Goal: Book appointment/travel/reservation

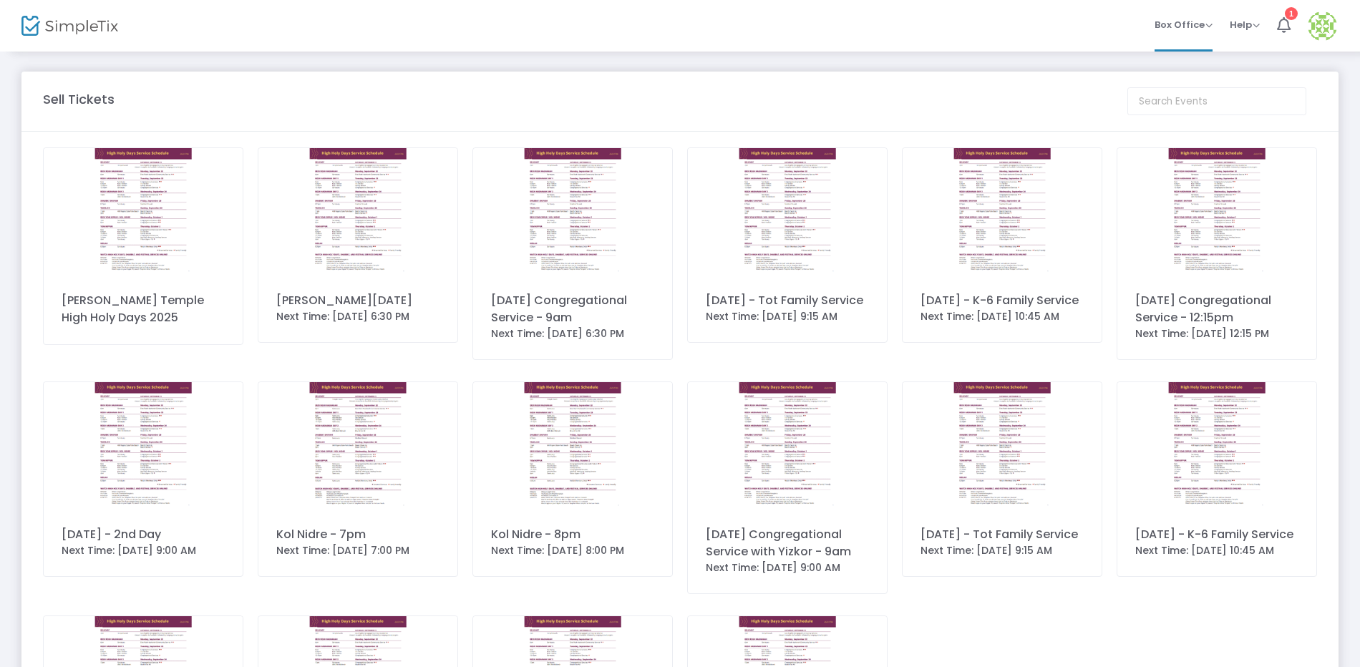
click at [59, 23] on img at bounding box center [69, 26] width 97 height 21
click at [1060, 26] on span "Box Office" at bounding box center [1184, 25] width 58 height 14
click at [1060, 82] on li "Bookings" at bounding box center [1206, 76] width 102 height 28
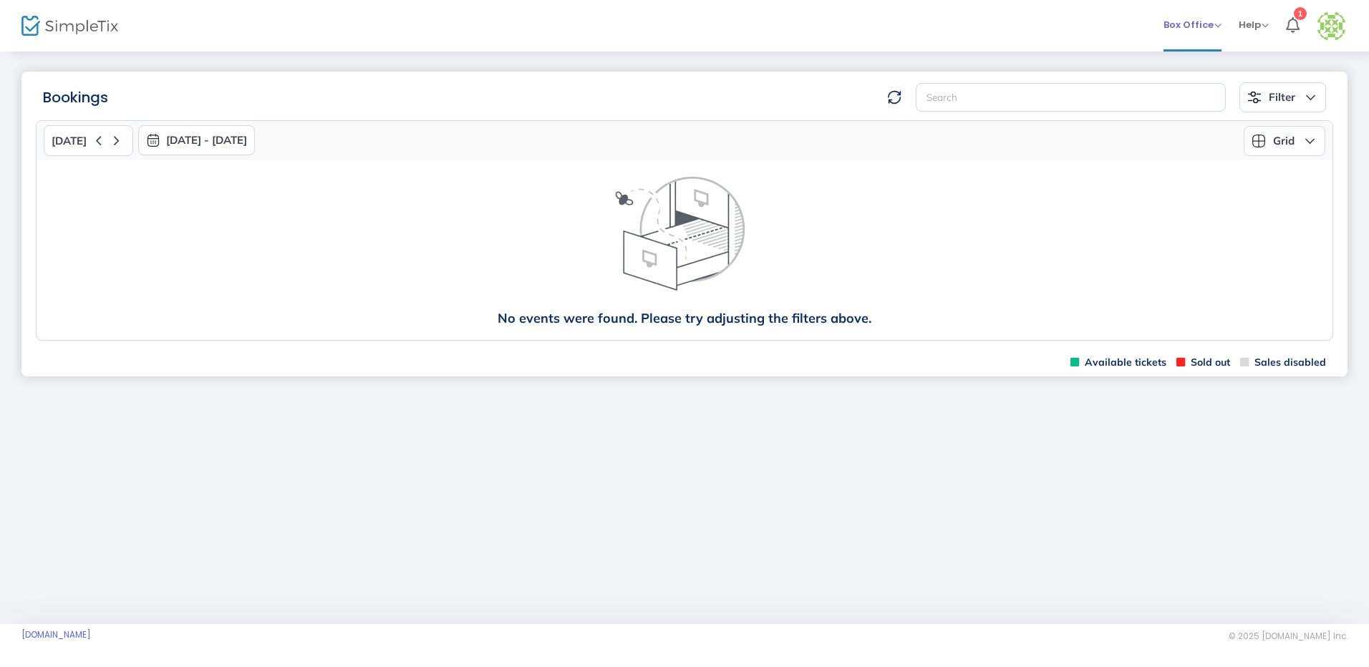
click at [1060, 29] on span "Box Office" at bounding box center [1192, 25] width 58 height 14
click at [1060, 53] on li "Sell Tickets" at bounding box center [1214, 48] width 102 height 28
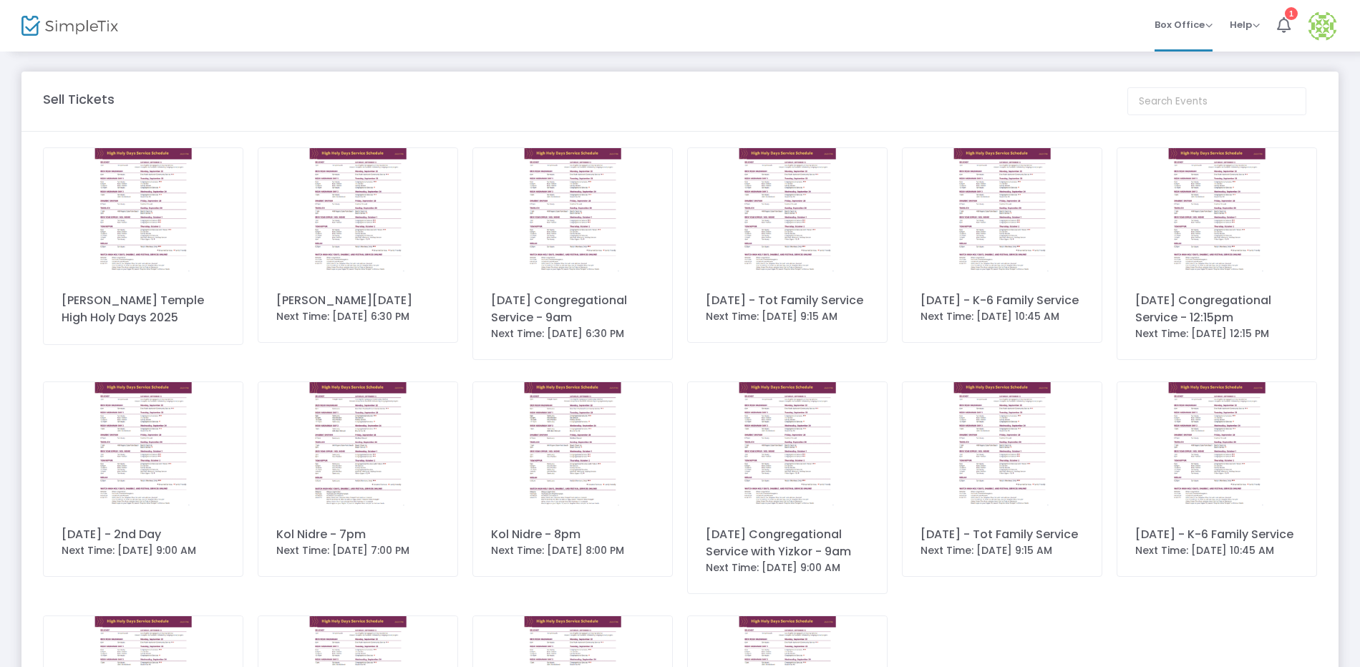
click at [72, 29] on img at bounding box center [69, 26] width 97 height 21
click at [31, 22] on img at bounding box center [69, 26] width 97 height 21
click at [1060, 26] on span "Help" at bounding box center [1245, 25] width 30 height 14
click at [1060, 18] on li "1" at bounding box center [1284, 26] width 31 height 52
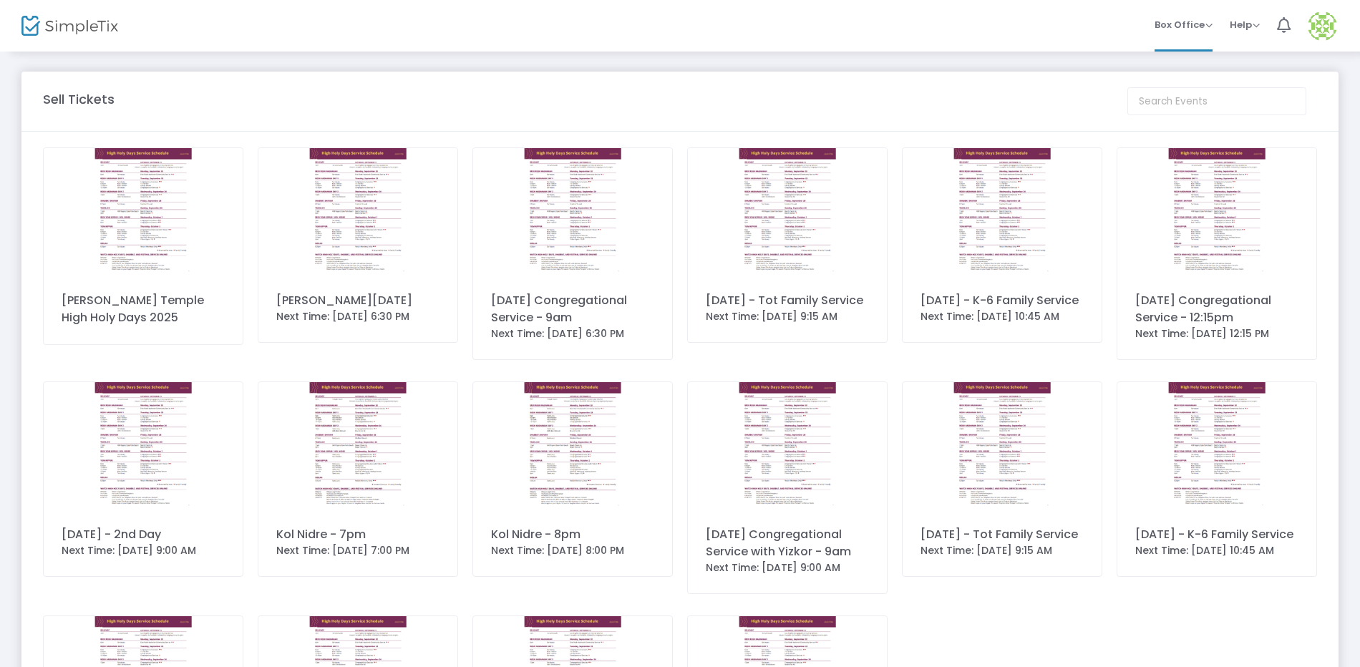
click at [100, 300] on div "[PERSON_NAME] Temple High Holy Days 2025" at bounding box center [143, 309] width 163 height 34
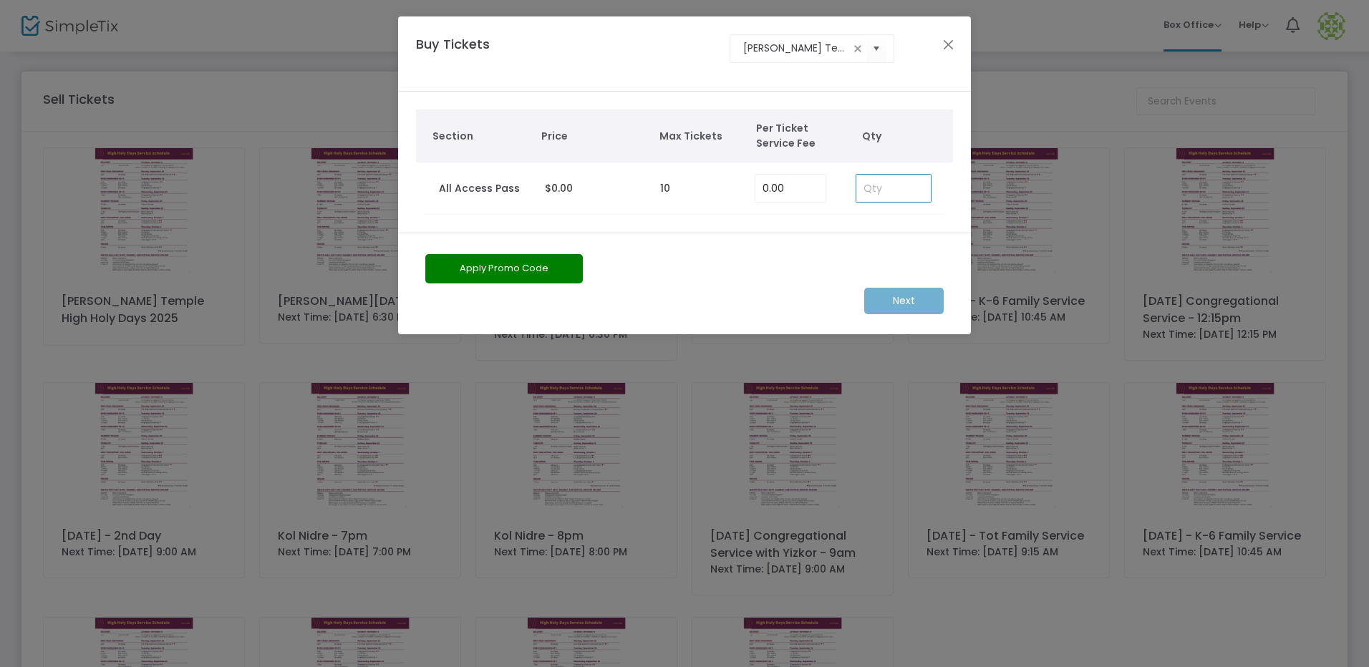
click at [882, 193] on input at bounding box center [893, 188] width 74 height 27
click at [871, 49] on span "Select" at bounding box center [877, 49] width 24 height 24
type input "1"
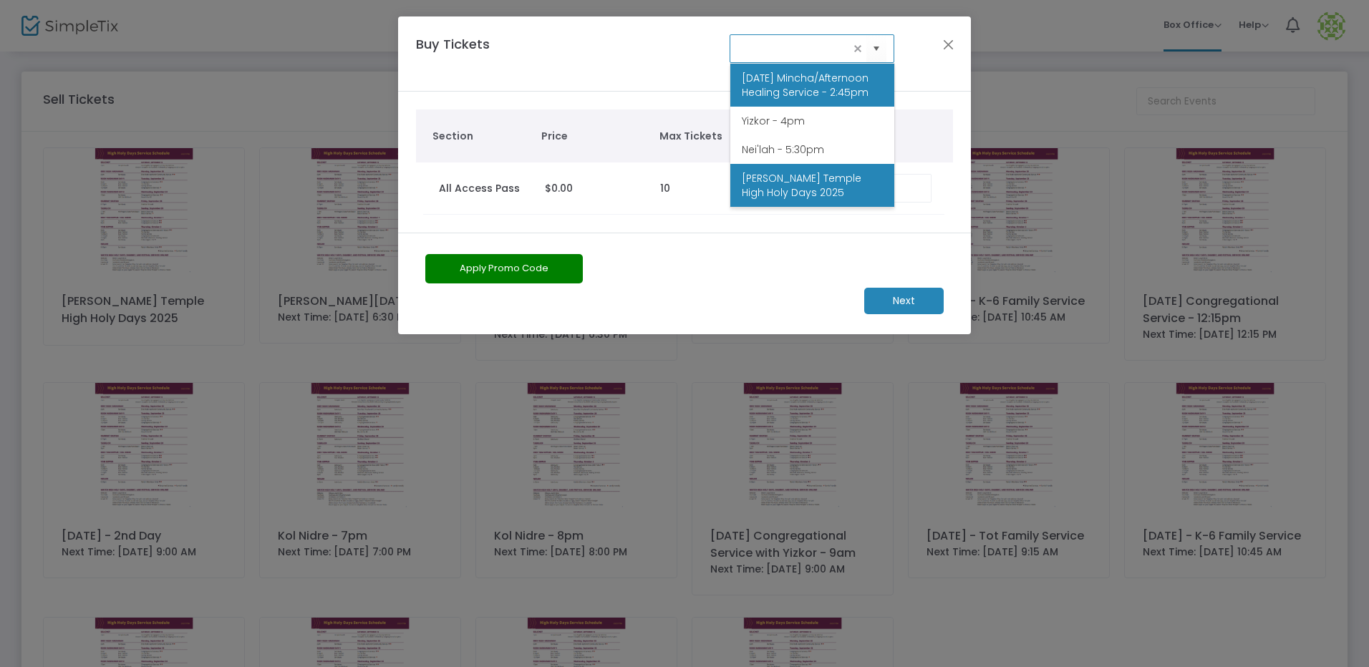
scroll to position [530, 0]
click at [948, 39] on button "Close" at bounding box center [948, 44] width 19 height 19
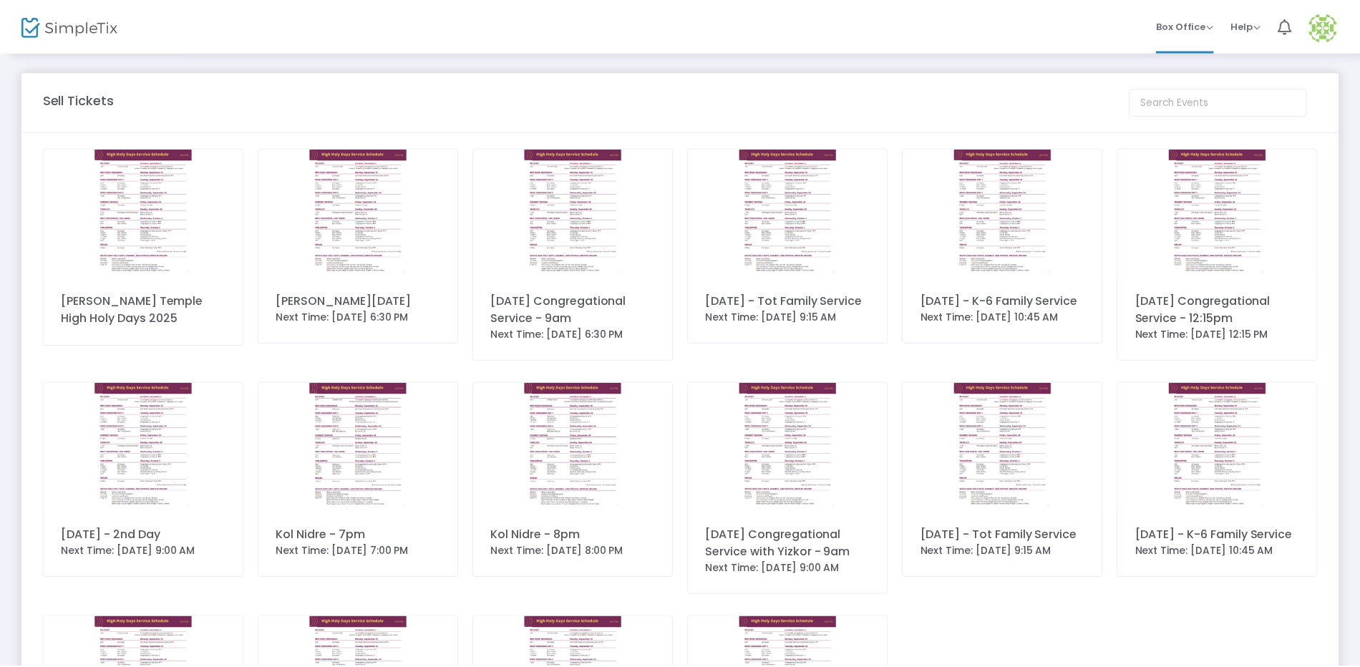
scroll to position [0, 0]
click at [1060, 19] on span "Box Office" at bounding box center [1184, 25] width 58 height 14
click at [1060, 78] on li "Bookings" at bounding box center [1206, 76] width 102 height 28
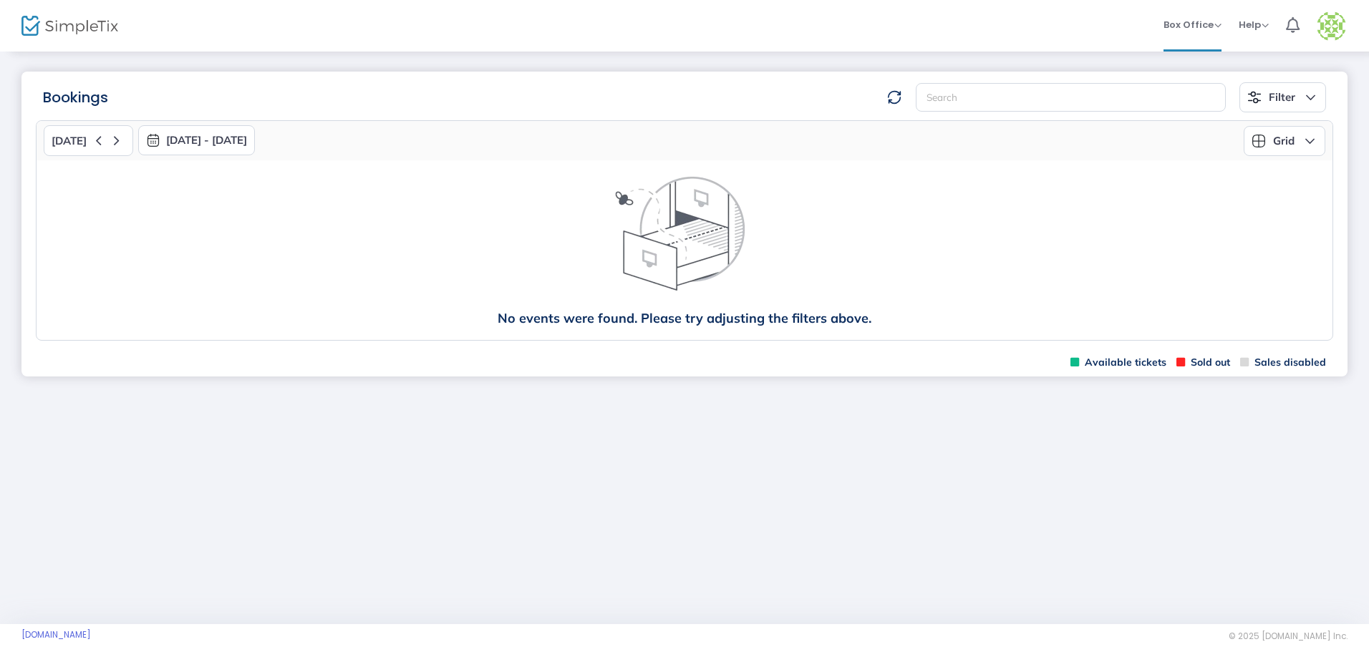
drag, startPoint x: 183, startPoint y: 137, endPoint x: 199, endPoint y: 149, distance: 19.9
click at [184, 140] on button "[DATE] - [DATE]" at bounding box center [196, 140] width 117 height 30
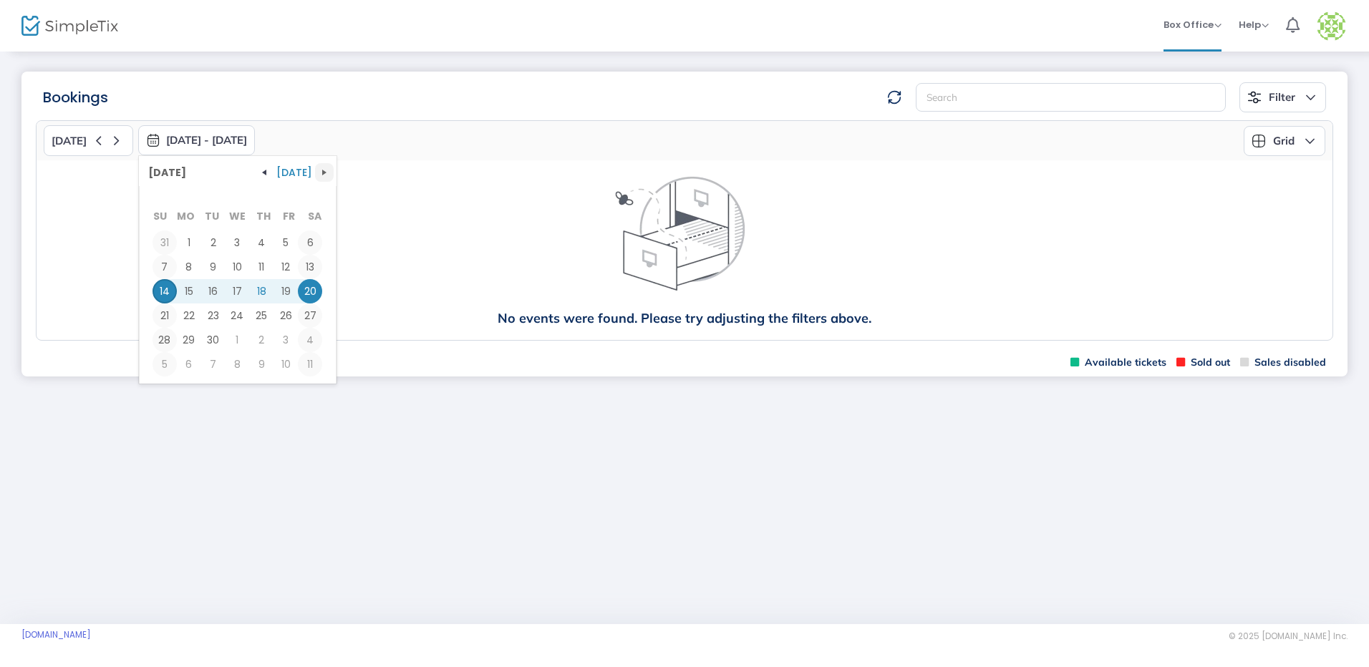
click at [315, 170] on button "button" at bounding box center [324, 172] width 19 height 19
click at [268, 173] on span "button" at bounding box center [263, 172] width 11 height 11
click at [226, 317] on span "24" at bounding box center [238, 316] width 24 height 24
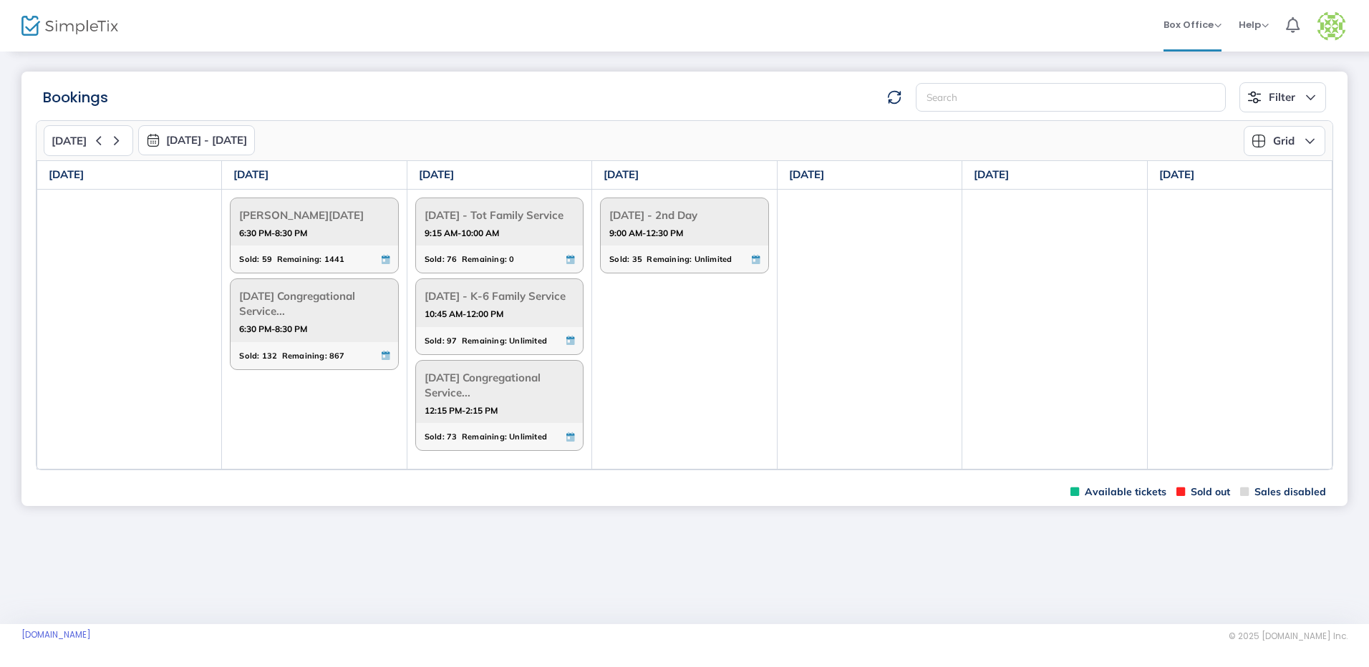
click at [494, 246] on div "[DATE] - Tot Family Service 9:15 AM-10:00 AM" at bounding box center [499, 222] width 167 height 48
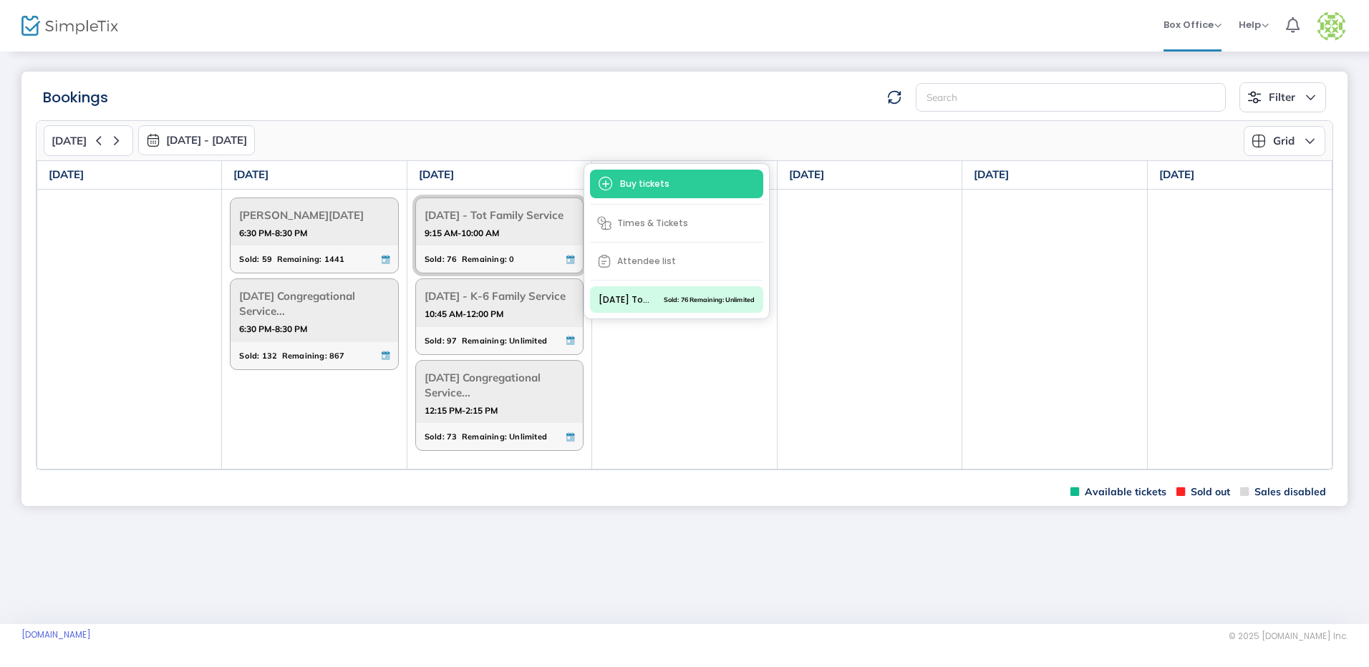
click at [494, 246] on div "[DATE] - Tot Family Service 9:15 AM-10:00 AM" at bounding box center [499, 222] width 167 height 48
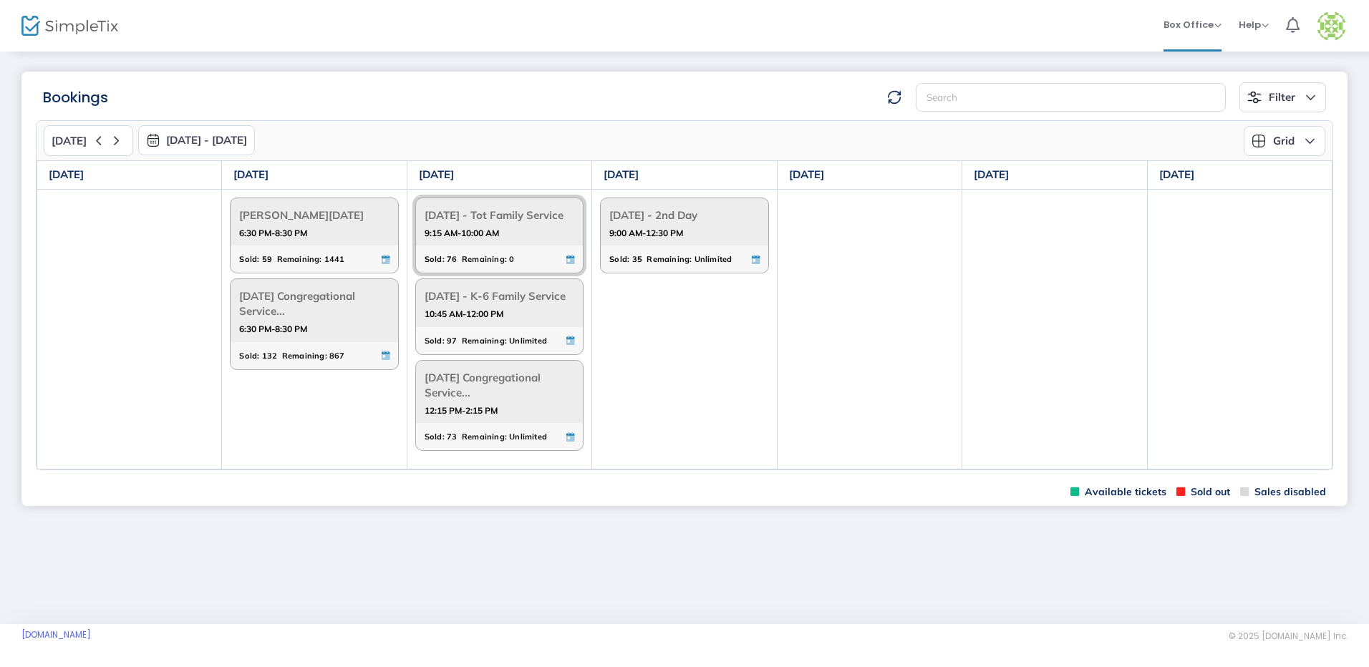
click at [494, 246] on div "[DATE] - Tot Family Service 9:15 AM-10:00 AM" at bounding box center [499, 222] width 167 height 48
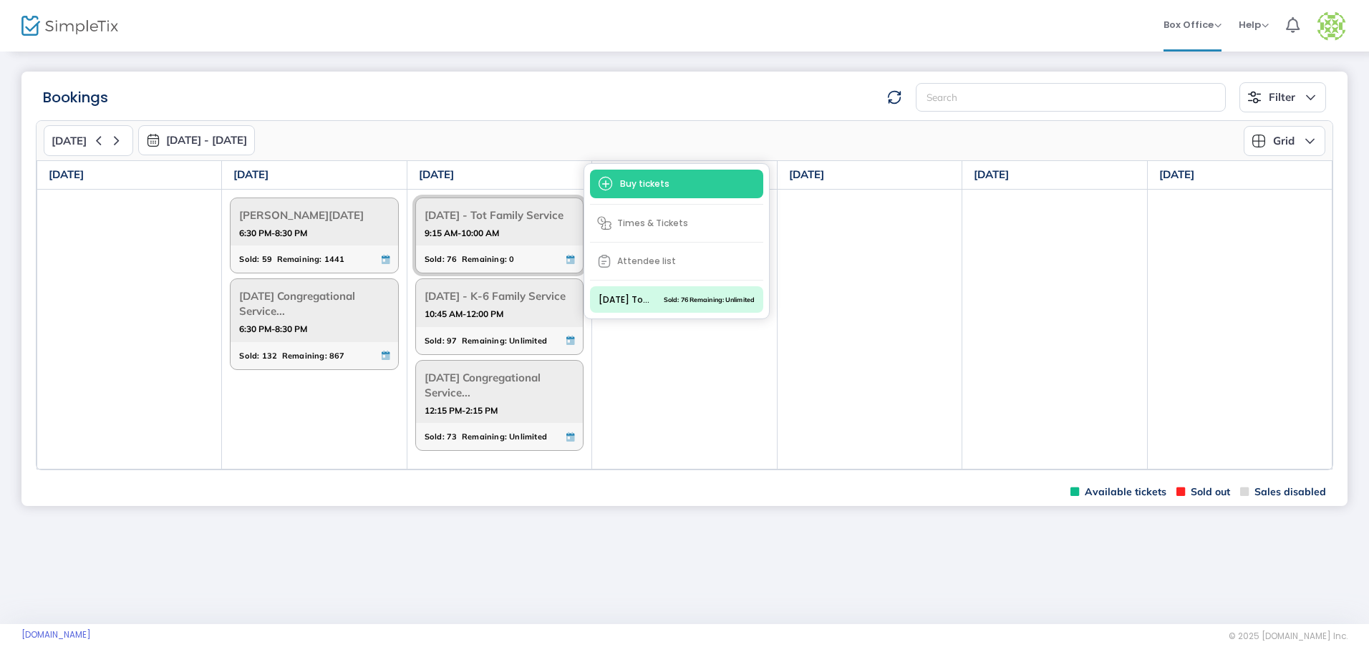
drag, startPoint x: 494, startPoint y: 257, endPoint x: 513, endPoint y: 283, distance: 32.2
click at [513, 273] on div "Sold: 76 Remaining: 0" at bounding box center [499, 259] width 167 height 27
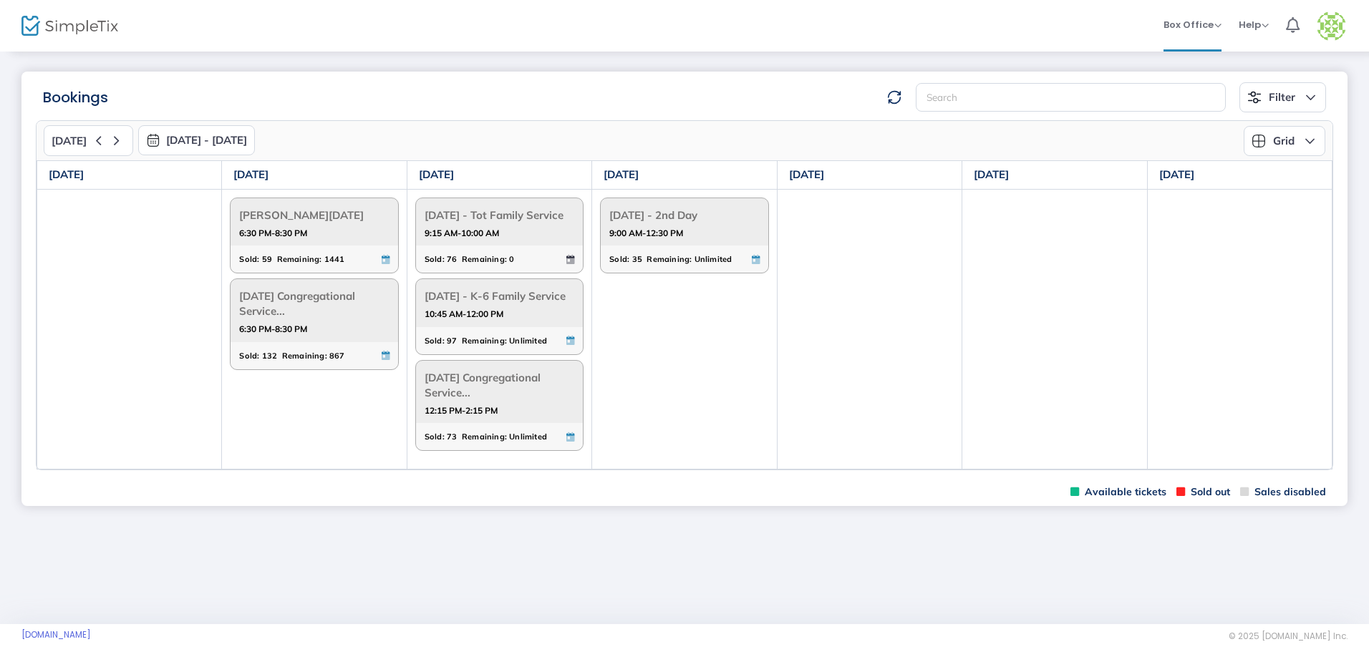
click at [573, 264] on icon at bounding box center [570, 259] width 8 height 9
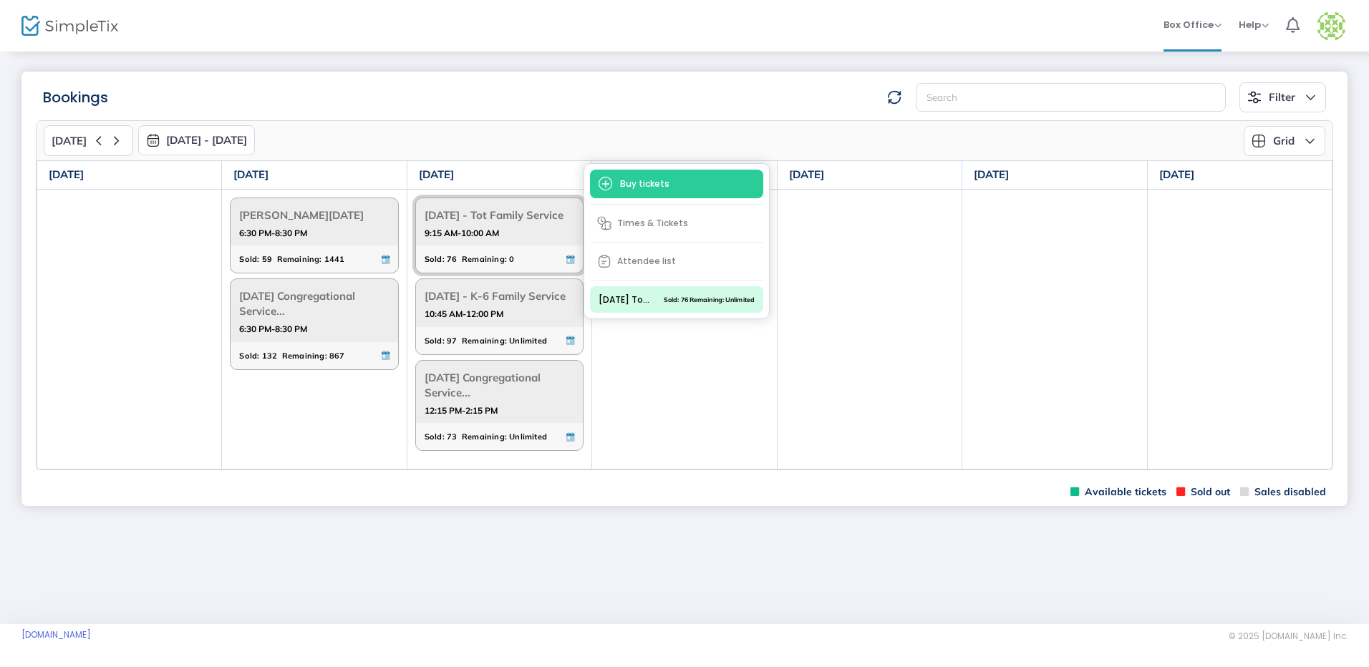
drag, startPoint x: 513, startPoint y: 266, endPoint x: 505, endPoint y: 239, distance: 28.1
click at [511, 263] on div "Sold: 76 Remaining: 0" at bounding box center [499, 259] width 167 height 27
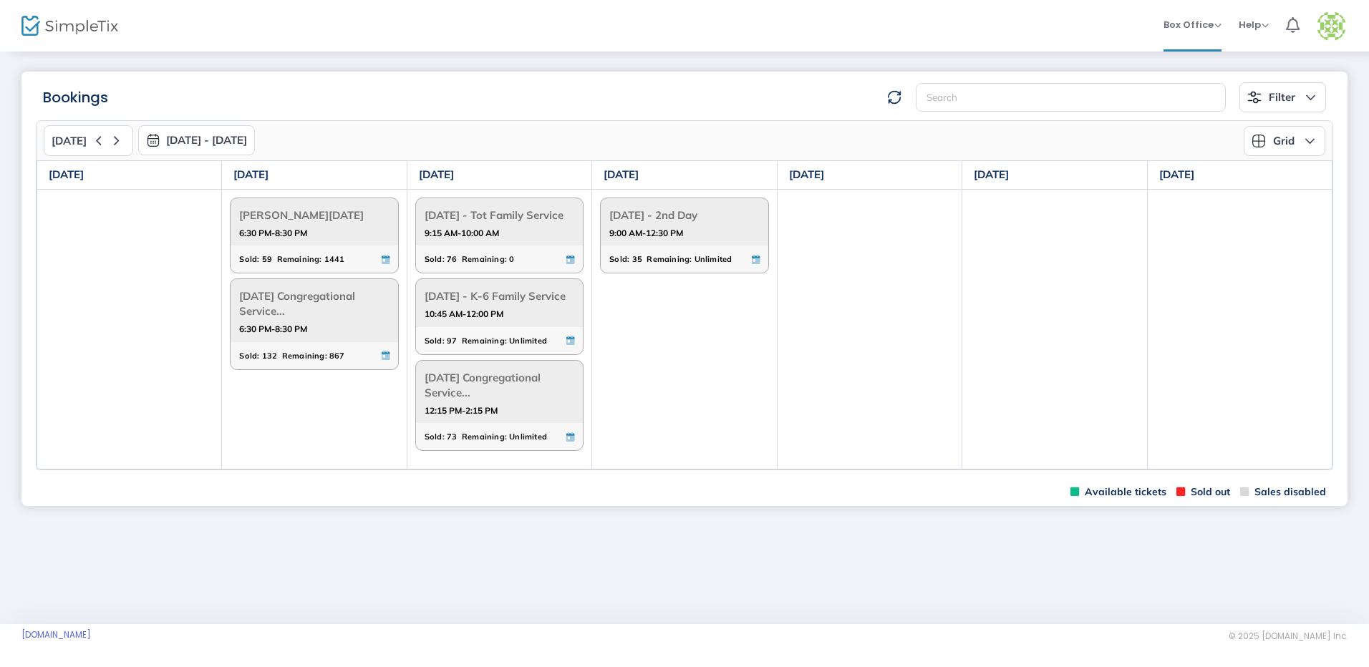
click at [502, 225] on span "[DATE] - Tot Family Service" at bounding box center [500, 215] width 150 height 22
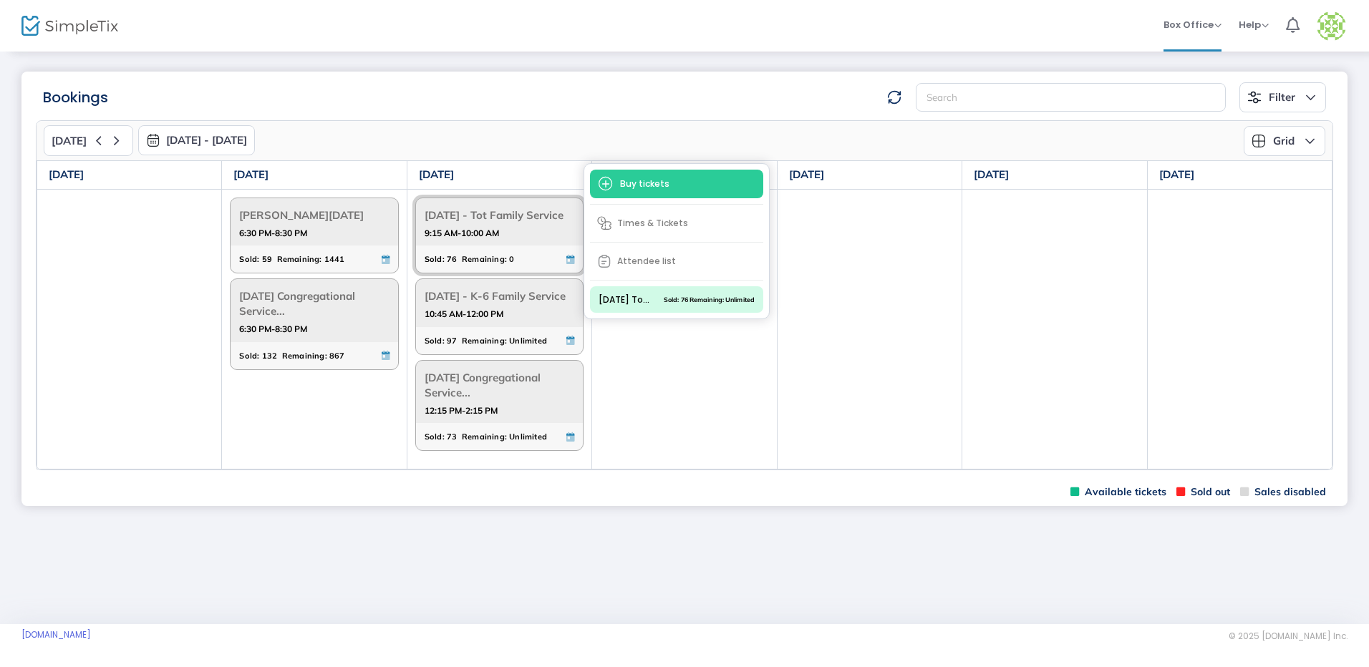
click at [502, 225] on span "[DATE] - Tot Family Service" at bounding box center [500, 215] width 150 height 22
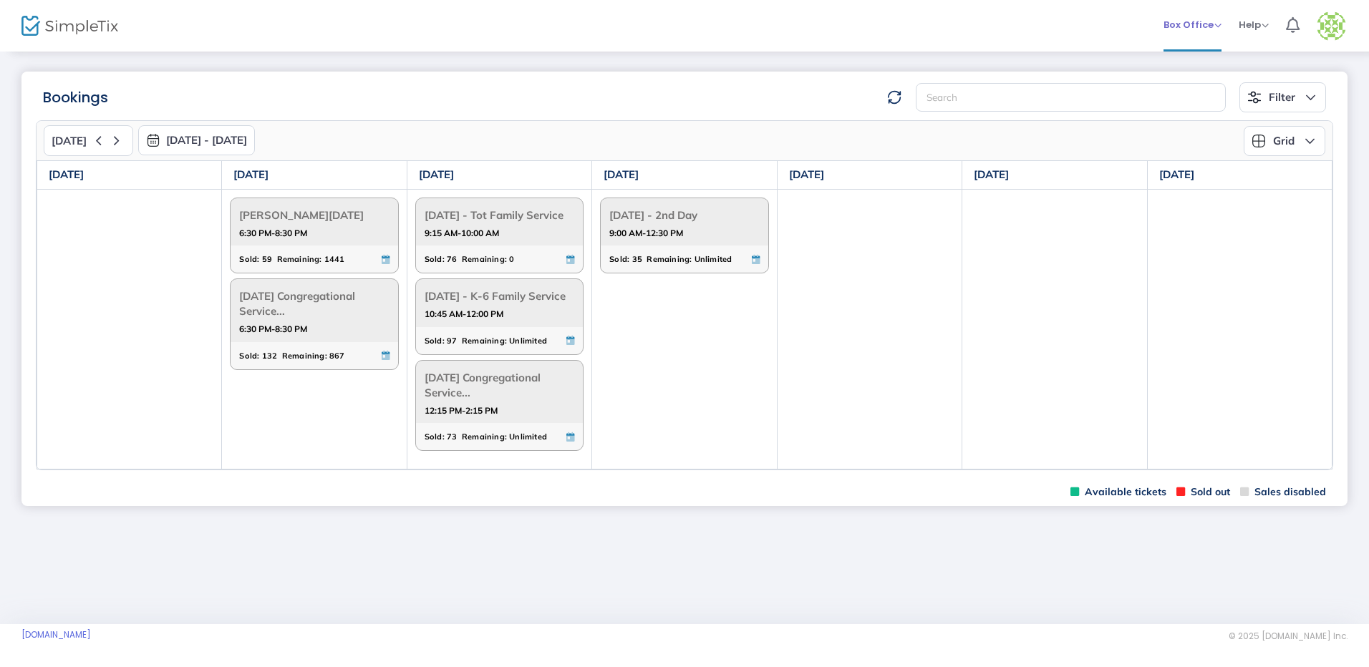
click at [1060, 33] on li "Box Office Sell Tickets Bookings Sell Season Pass" at bounding box center [1192, 26] width 75 height 52
click at [1060, 33] on span "Box Office Sell Tickets Bookings Sell Season Pass" at bounding box center [1192, 24] width 58 height 37
click at [1060, 25] on span "Box Office" at bounding box center [1192, 25] width 58 height 14
click at [1060, 113] on li "Sell Season Pass" at bounding box center [1214, 104] width 102 height 28
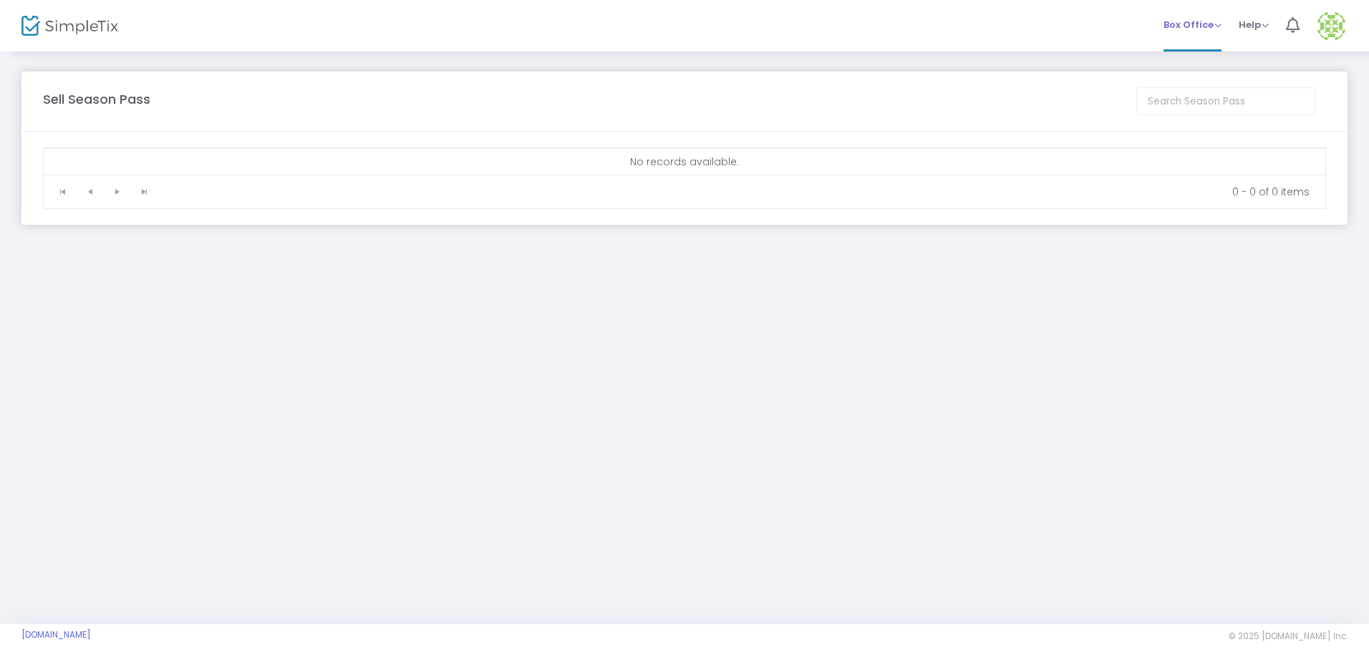
click at [1060, 41] on span "Box Office Sell Tickets Bookings Sell Season Pass" at bounding box center [1192, 24] width 58 height 37
drag, startPoint x: 1218, startPoint y: 24, endPoint x: 1214, endPoint y: 42, distance: 19.0
click at [1060, 23] on span "Box Office" at bounding box center [1192, 25] width 58 height 14
click at [1060, 72] on li "Bookings" at bounding box center [1214, 76] width 102 height 28
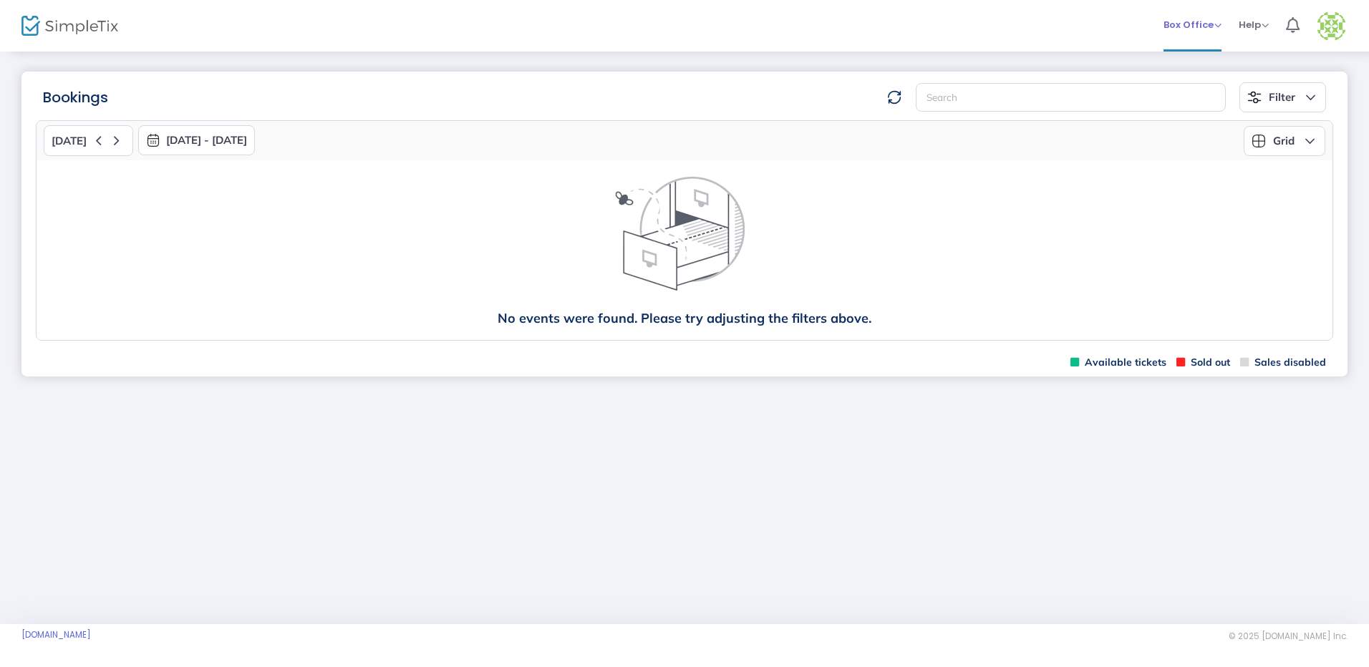
click at [1060, 32] on div "Box Office Sell Tickets Bookings Sell Season Pass" at bounding box center [1192, 25] width 58 height 14
click at [1060, 18] on li "Box Office Sell Tickets Bookings Sell Season Pass" at bounding box center [1192, 26] width 75 height 52
click at [1060, 32] on div "Box Office Sell Tickets Bookings Sell Season Pass" at bounding box center [1192, 25] width 58 height 14
click at [1060, 16] on li "Help View Docs Contact Support" at bounding box center [1253, 26] width 47 height 52
click at [1060, 18] on li "Help View Docs Contact Support" at bounding box center [1253, 26] width 47 height 52
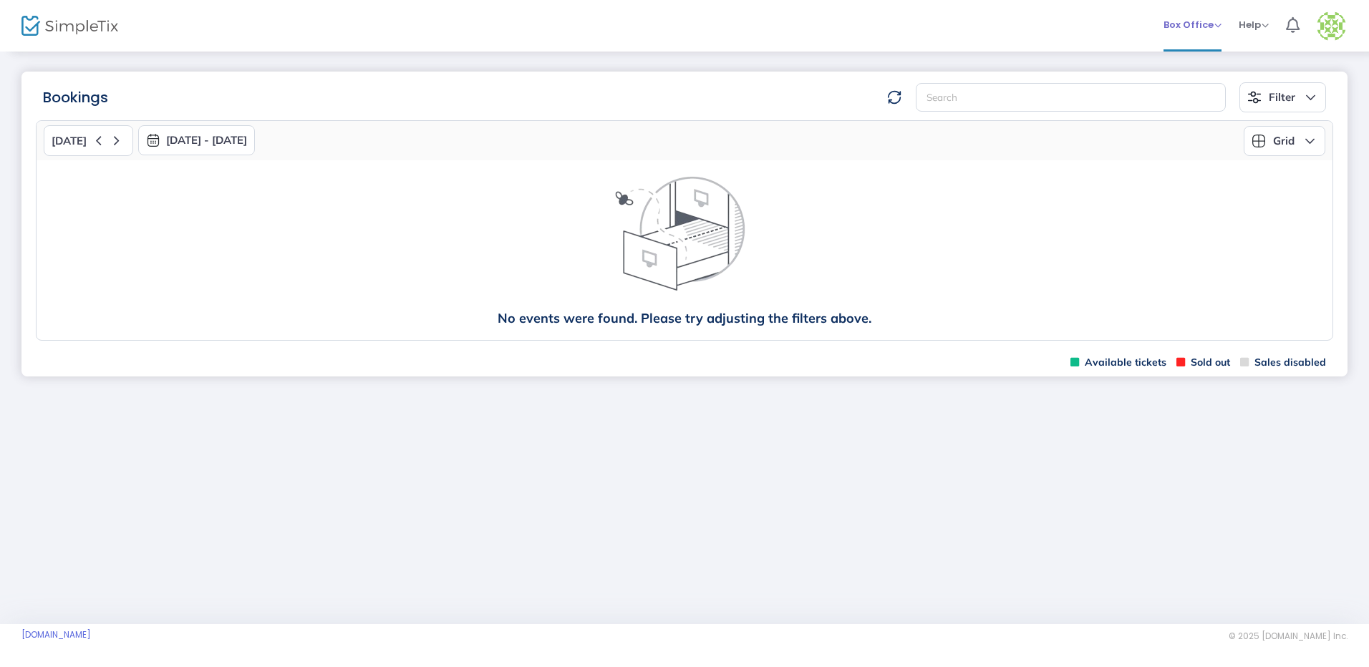
click at [1060, 37] on span "Box Office Sell Tickets Bookings Sell Season Pass" at bounding box center [1192, 24] width 58 height 37
click at [1060, 26] on span "Box Office" at bounding box center [1192, 25] width 58 height 14
click at [1060, 47] on li "Sell Tickets" at bounding box center [1214, 48] width 102 height 28
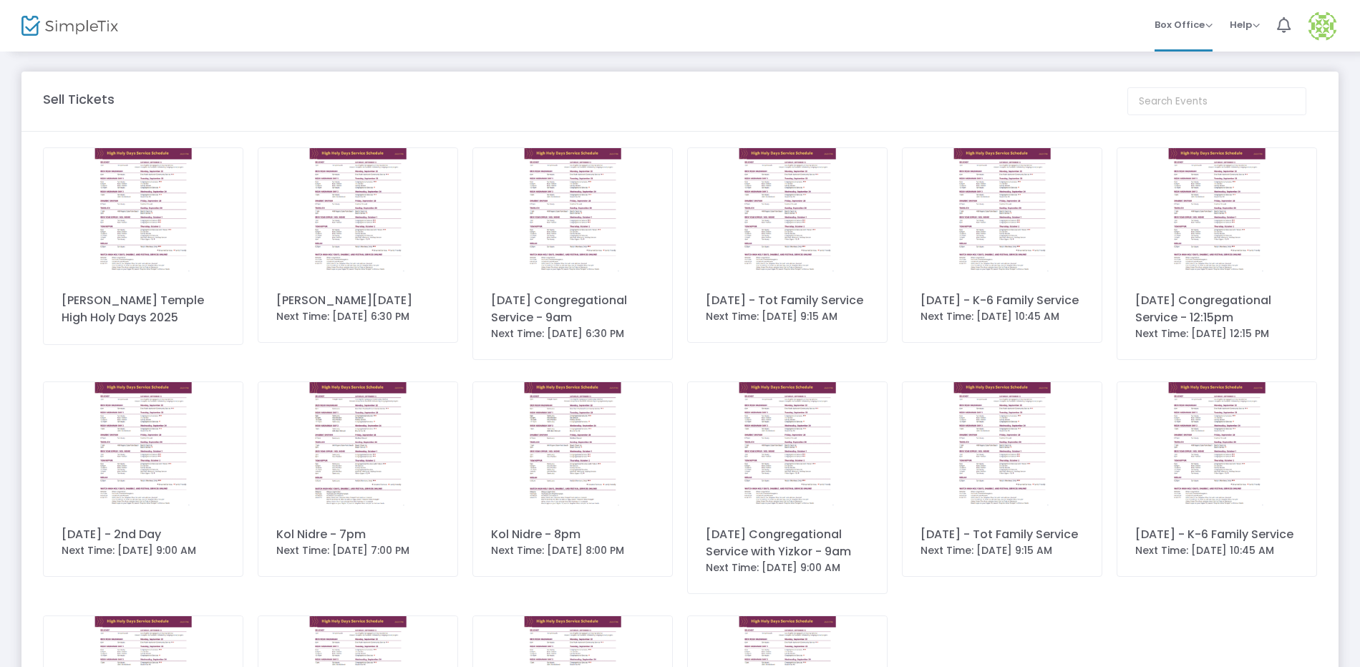
click at [34, 32] on img at bounding box center [69, 26] width 97 height 21
